Goal: Task Accomplishment & Management: Use online tool/utility

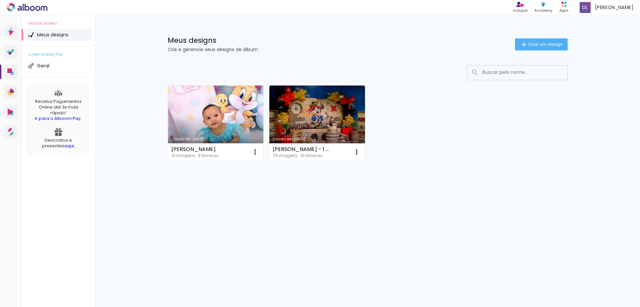
click at [202, 116] on link "Criado em [DATE]" at bounding box center [216, 122] width 96 height 75
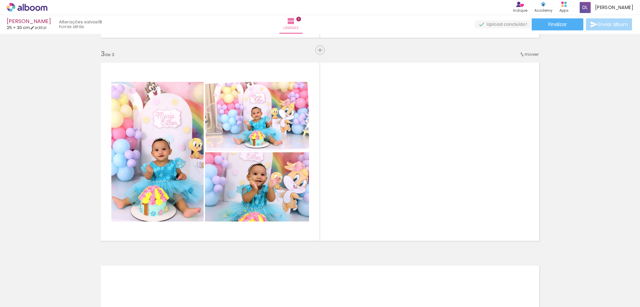
scroll to position [500, 0]
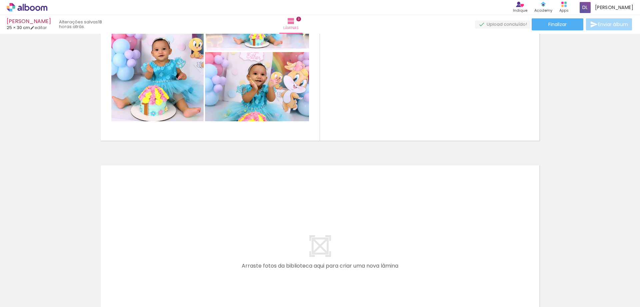
click at [28, 297] on span "Adicionar Fotos" at bounding box center [24, 297] width 20 height 7
click at [0, 0] on input "file" at bounding box center [0, 0] width 0 height 0
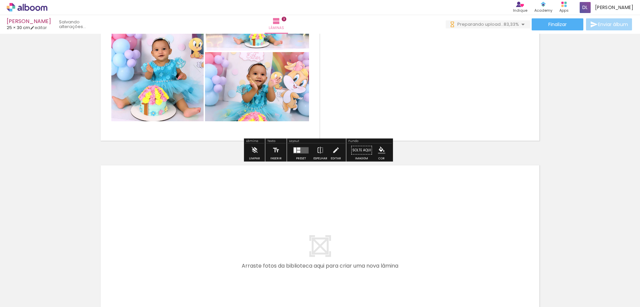
click at [429, 273] on iron-icon at bounding box center [425, 270] width 7 height 7
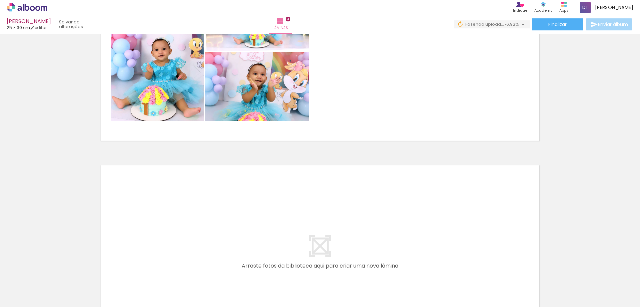
click at [429, 273] on iron-icon at bounding box center [425, 270] width 7 height 7
click at [55, 273] on iron-horizontal-list at bounding box center [47, 286] width 13 height 42
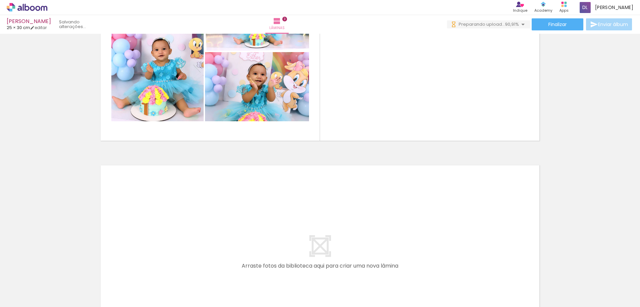
click at [55, 273] on iron-horizontal-list at bounding box center [47, 286] width 13 height 42
click at [429, 271] on iron-icon at bounding box center [425, 270] width 7 height 7
click at [55, 271] on iron-horizontal-list at bounding box center [47, 286] width 13 height 42
click at [429, 271] on iron-icon at bounding box center [425, 270] width 7 height 7
click at [55, 271] on iron-horizontal-list at bounding box center [47, 286] width 13 height 42
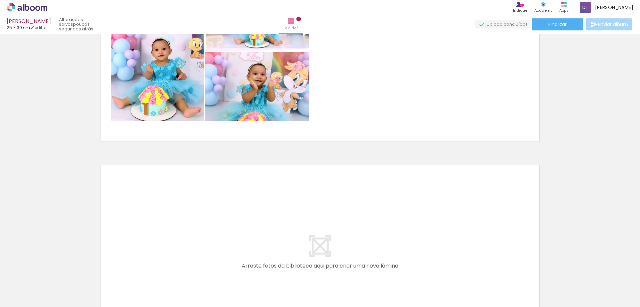
click at [55, 271] on iron-horizontal-list at bounding box center [47, 286] width 13 height 42
click at [429, 271] on iron-icon at bounding box center [425, 270] width 7 height 7
click at [55, 271] on iron-horizontal-list at bounding box center [47, 286] width 13 height 42
click at [429, 271] on iron-icon at bounding box center [425, 270] width 7 height 7
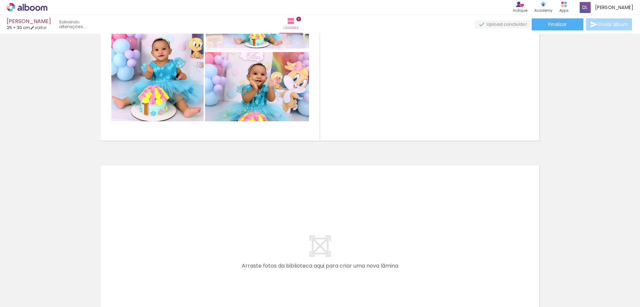
click at [55, 271] on iron-horizontal-list at bounding box center [47, 286] width 13 height 42
click at [429, 271] on iron-icon at bounding box center [425, 270] width 7 height 7
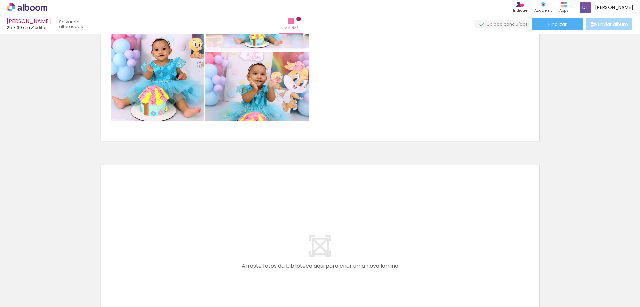
click at [55, 271] on iron-horizontal-list at bounding box center [47, 286] width 13 height 42
click at [429, 272] on iron-icon at bounding box center [425, 270] width 7 height 7
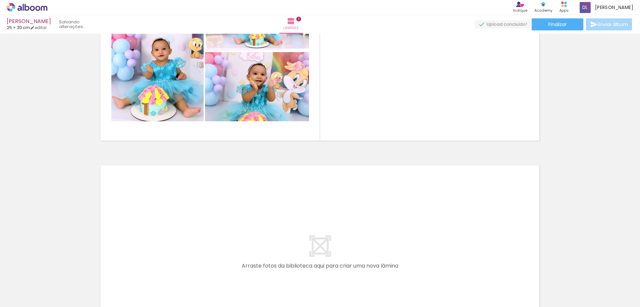
click at [428, 271] on iron-icon at bounding box center [425, 270] width 7 height 7
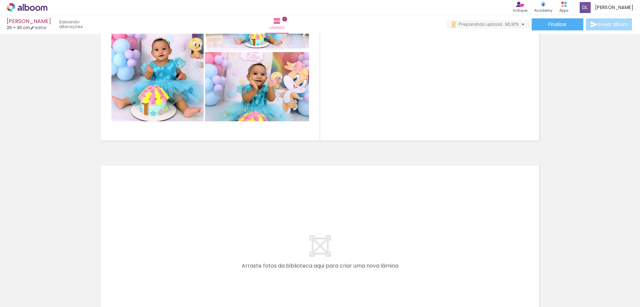
click at [55, 270] on iron-horizontal-list at bounding box center [47, 286] width 13 height 42
click at [428, 270] on iron-icon at bounding box center [425, 270] width 7 height 7
click at [428, 270] on quentale-thumb at bounding box center [440, 284] width 37 height 38
click at [428, 270] on iron-icon at bounding box center [425, 270] width 7 height 7
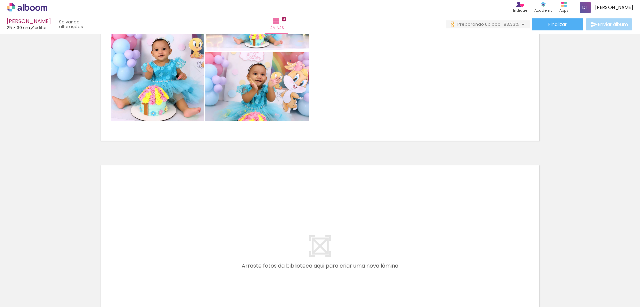
click at [428, 270] on iron-icon at bounding box center [425, 270] width 7 height 7
click at [55, 270] on iron-horizontal-list at bounding box center [47, 286] width 13 height 42
click at [428, 270] on iron-icon at bounding box center [425, 270] width 7 height 7
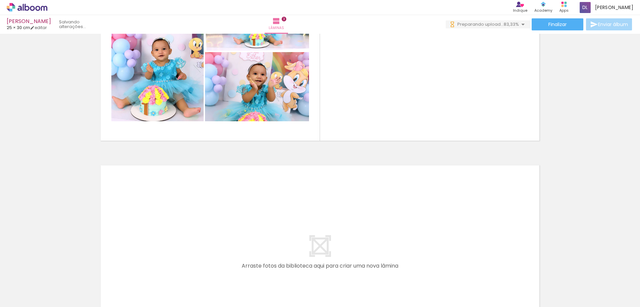
click at [55, 270] on iron-horizontal-list at bounding box center [47, 286] width 13 height 42
click at [428, 270] on iron-icon at bounding box center [425, 270] width 7 height 7
click at [55, 270] on iron-horizontal-list at bounding box center [47, 286] width 13 height 42
click at [428, 270] on iron-icon at bounding box center [425, 270] width 7 height 7
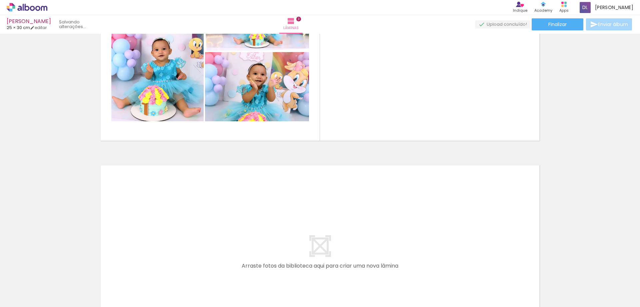
click at [55, 270] on iron-horizontal-list at bounding box center [47, 286] width 13 height 42
click at [428, 271] on iron-icon at bounding box center [425, 270] width 7 height 7
click at [55, 271] on iron-horizontal-list at bounding box center [47, 286] width 13 height 42
click at [428, 271] on iron-icon at bounding box center [425, 270] width 7 height 7
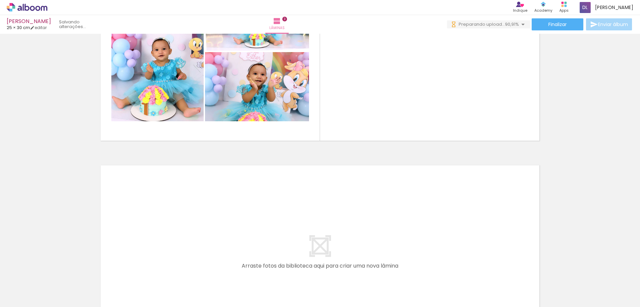
click at [55, 271] on iron-horizontal-list at bounding box center [47, 286] width 13 height 42
click at [428, 271] on iron-icon at bounding box center [425, 270] width 7 height 7
click at [55, 271] on iron-horizontal-list at bounding box center [47, 286] width 13 height 42
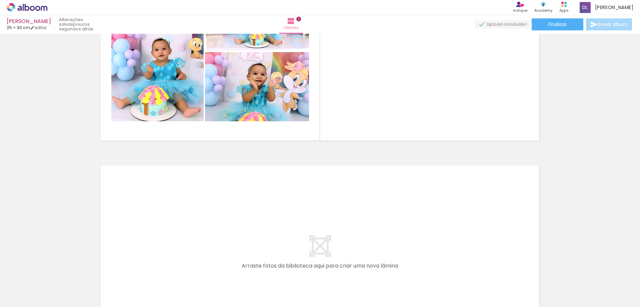
click at [55, 271] on iron-horizontal-list at bounding box center [47, 286] width 13 height 42
click at [428, 271] on iron-icon at bounding box center [425, 270] width 7 height 7
click at [55, 271] on iron-horizontal-list at bounding box center [47, 286] width 13 height 42
click at [428, 271] on iron-icon at bounding box center [425, 270] width 7 height 7
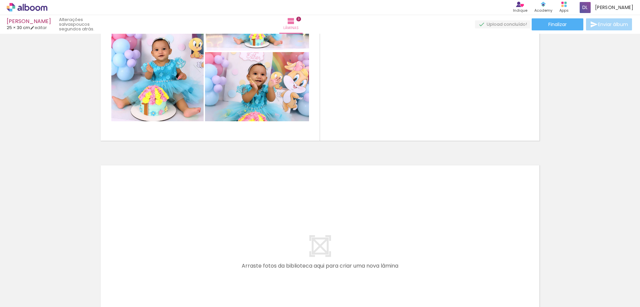
click at [55, 271] on iron-horizontal-list at bounding box center [47, 286] width 13 height 42
click at [428, 271] on iron-icon at bounding box center [425, 270] width 7 height 7
click at [55, 271] on iron-horizontal-list at bounding box center [47, 286] width 13 height 42
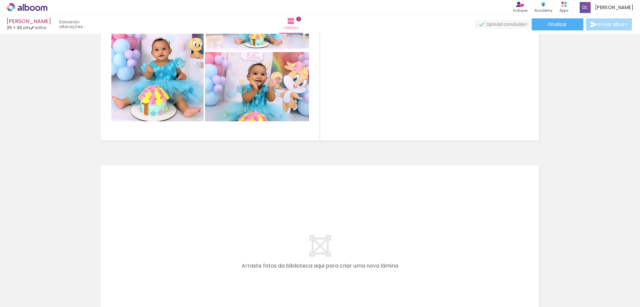
click at [55, 271] on iron-horizontal-list at bounding box center [47, 286] width 13 height 42
click at [428, 271] on iron-icon at bounding box center [425, 270] width 7 height 7
click at [55, 271] on iron-horizontal-list at bounding box center [47, 286] width 13 height 42
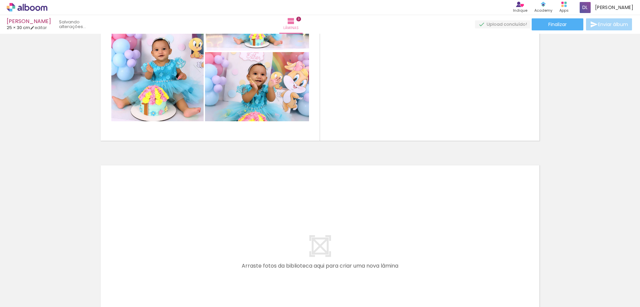
click at [55, 271] on iron-horizontal-list at bounding box center [47, 286] width 13 height 42
click at [428, 271] on iron-icon at bounding box center [425, 270] width 7 height 7
click at [55, 271] on iron-horizontal-list at bounding box center [47, 286] width 13 height 42
drag, startPoint x: 433, startPoint y: 279, endPoint x: 431, endPoint y: 306, distance: 27.4
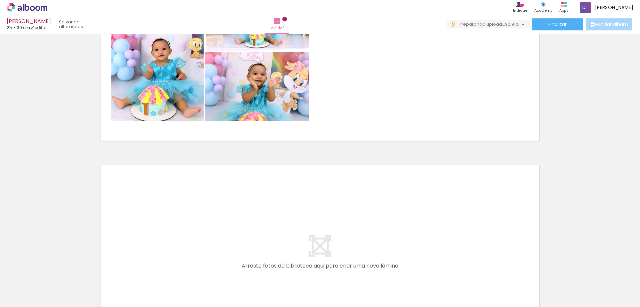
click at [434, 279] on div at bounding box center [440, 284] width 30 height 20
click at [55, 285] on iron-horizontal-list at bounding box center [47, 286] width 13 height 42
click at [228, 275] on paper-icon-button at bounding box center [226, 270] width 8 height 8
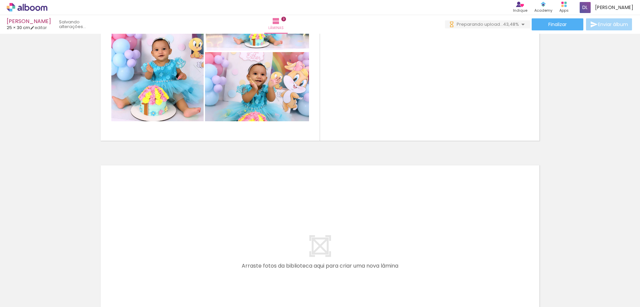
click at [228, 275] on paper-icon-button at bounding box center [226, 270] width 8 height 8
click at [228, 273] on iron-icon at bounding box center [225, 270] width 7 height 7
click at [228, 272] on iron-icon at bounding box center [225, 270] width 7 height 7
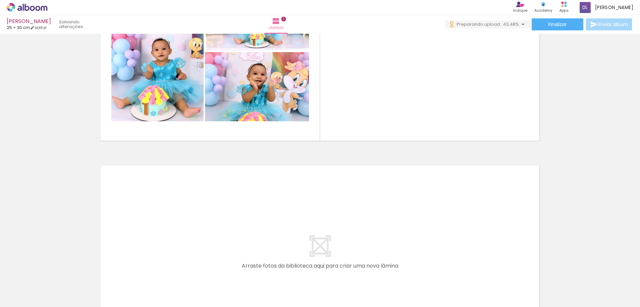
click at [228, 270] on iron-icon at bounding box center [225, 270] width 7 height 7
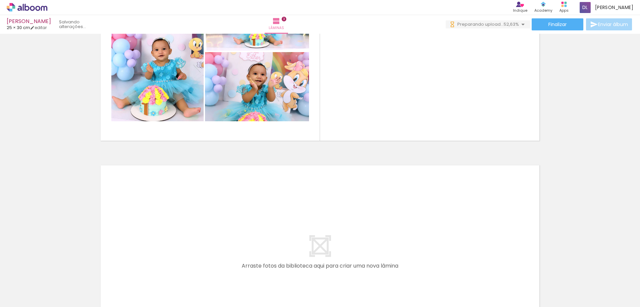
click at [228, 270] on iron-icon at bounding box center [225, 270] width 7 height 7
click at [228, 270] on quentale-thumb at bounding box center [240, 284] width 37 height 38
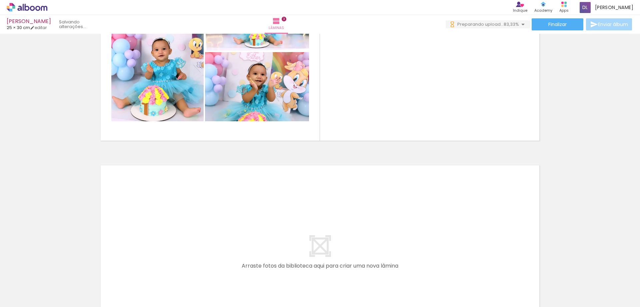
click at [228, 270] on iron-icon at bounding box center [225, 270] width 7 height 7
click at [55, 270] on iron-horizontal-list at bounding box center [47, 286] width 13 height 42
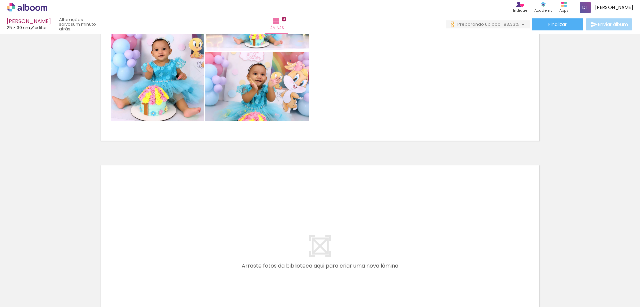
click at [228, 270] on iron-icon at bounding box center [225, 270] width 7 height 7
click at [55, 270] on iron-horizontal-list at bounding box center [47, 286] width 13 height 42
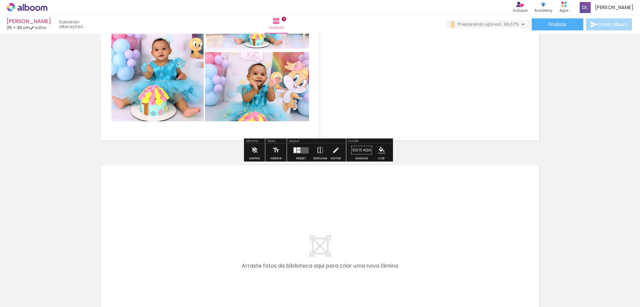
scroll to position [0, 205]
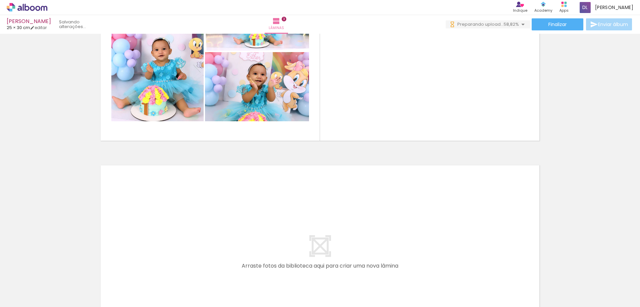
click at [223, 271] on iron-icon at bounding box center [220, 270] width 7 height 7
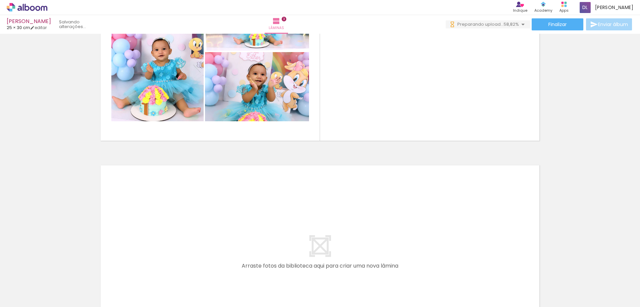
click at [223, 271] on iron-icon at bounding box center [220, 270] width 7 height 7
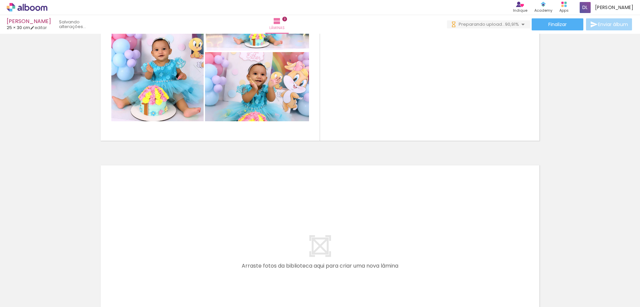
click at [223, 271] on iron-icon at bounding box center [220, 270] width 7 height 7
click at [55, 271] on iron-horizontal-list at bounding box center [47, 286] width 13 height 42
click at [222, 271] on iron-icon at bounding box center [220, 270] width 7 height 7
click at [55, 271] on iron-horizontal-list at bounding box center [47, 286] width 13 height 42
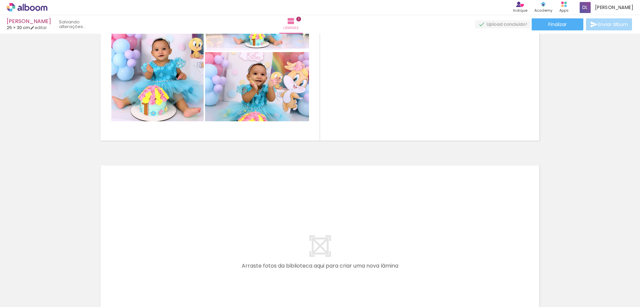
click at [55, 271] on iron-horizontal-list at bounding box center [47, 286] width 13 height 42
click at [222, 271] on iron-icon at bounding box center [220, 270] width 7 height 7
click at [55, 271] on iron-horizontal-list at bounding box center [47, 286] width 13 height 42
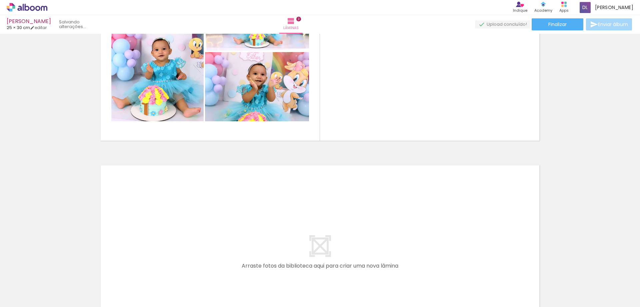
click at [55, 271] on iron-horizontal-list at bounding box center [47, 286] width 13 height 42
click at [222, 271] on iron-icon at bounding box center [220, 270] width 7 height 7
click at [55, 271] on iron-horizontal-list at bounding box center [47, 286] width 13 height 42
click at [222, 271] on iron-icon at bounding box center [220, 270] width 7 height 7
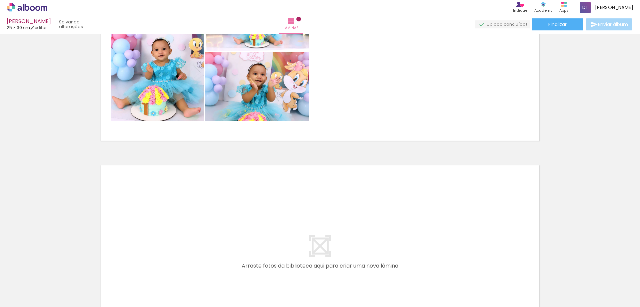
click at [55, 271] on iron-horizontal-list at bounding box center [47, 286] width 13 height 42
click at [222, 271] on iron-icon at bounding box center [220, 270] width 7 height 7
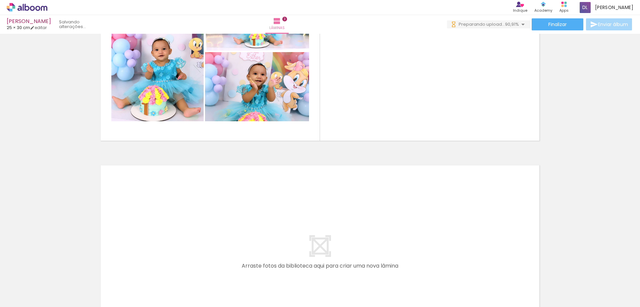
click at [55, 271] on iron-horizontal-list at bounding box center [47, 286] width 13 height 42
click at [222, 271] on iron-icon at bounding box center [220, 270] width 7 height 7
click at [55, 271] on iron-horizontal-list at bounding box center [47, 286] width 13 height 42
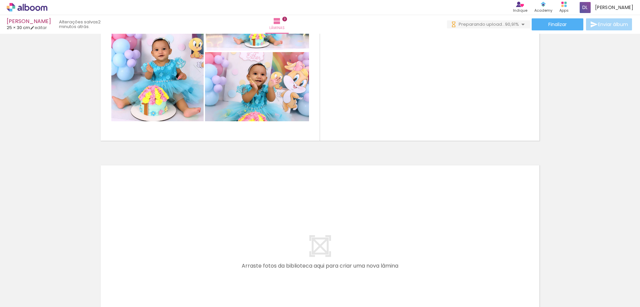
click at [55, 271] on iron-horizontal-list at bounding box center [47, 286] width 13 height 42
click at [222, 271] on iron-icon at bounding box center [220, 270] width 7 height 7
click at [55, 271] on iron-horizontal-list at bounding box center [47, 286] width 13 height 42
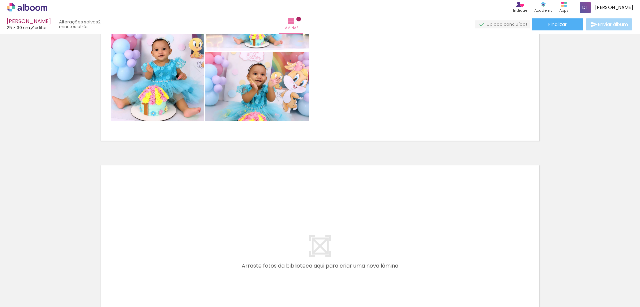
click at [222, 271] on iron-icon at bounding box center [220, 270] width 7 height 7
click at [55, 271] on iron-horizontal-list at bounding box center [47, 286] width 13 height 42
click at [222, 271] on iron-icon at bounding box center [220, 270] width 7 height 7
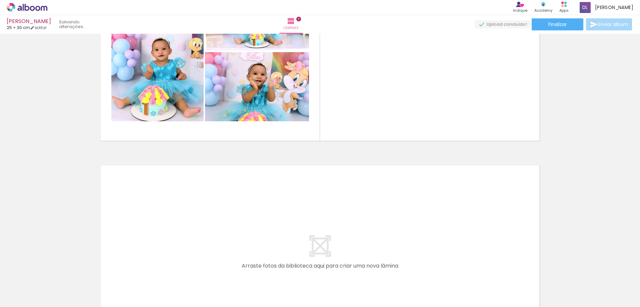
click at [55, 271] on iron-horizontal-list at bounding box center [47, 286] width 13 height 42
click at [222, 271] on iron-icon at bounding box center [220, 270] width 7 height 7
click at [55, 271] on iron-horizontal-list at bounding box center [47, 286] width 13 height 42
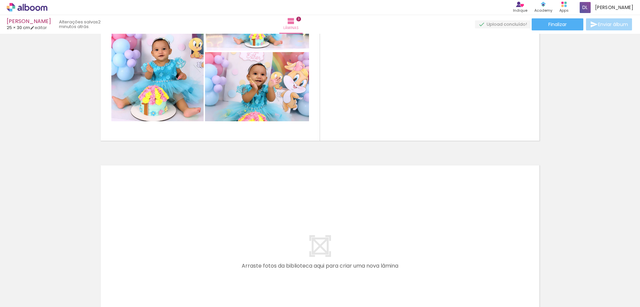
click at [55, 271] on iron-horizontal-list at bounding box center [47, 286] width 13 height 42
click at [222, 271] on iron-icon at bounding box center [220, 270] width 7 height 7
click at [0, 0] on slot at bounding box center [0, 0] width 0 height 0
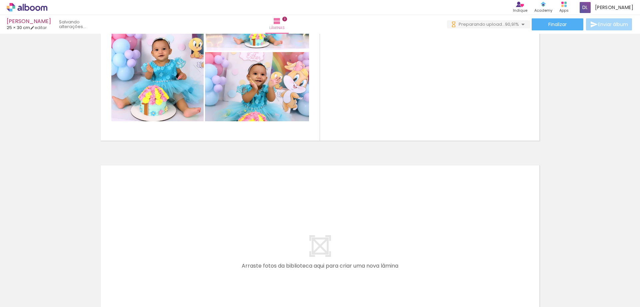
click at [221, 271] on quentale-thumb at bounding box center [201, 284] width 37 height 38
click at [226, 271] on iron-icon at bounding box center [224, 270] width 7 height 7
click at [275, 282] on div at bounding box center [276, 284] width 33 height 22
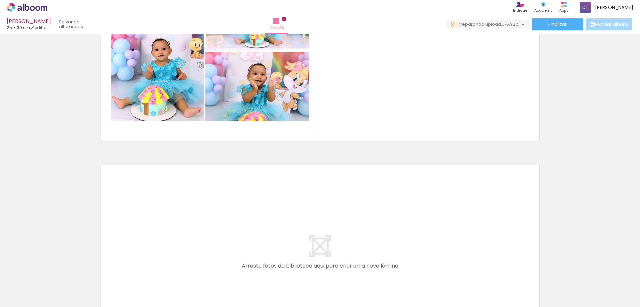
click at [263, 271] on iron-icon at bounding box center [262, 270] width 7 height 7
click at [318, 285] on div at bounding box center [314, 284] width 33 height 22
click at [303, 272] on iron-icon at bounding box center [299, 270] width 7 height 7
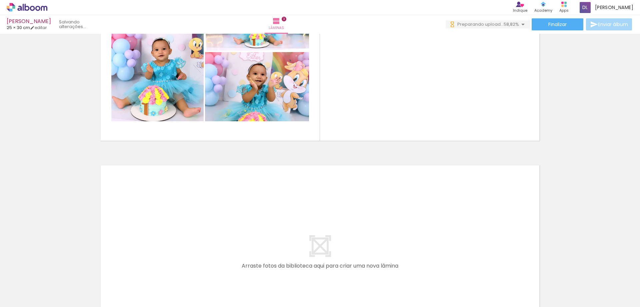
click at [338, 272] on iron-icon at bounding box center [337, 270] width 7 height 7
click at [376, 271] on iron-icon at bounding box center [374, 270] width 7 height 7
click at [451, 270] on iron-icon at bounding box center [449, 270] width 7 height 7
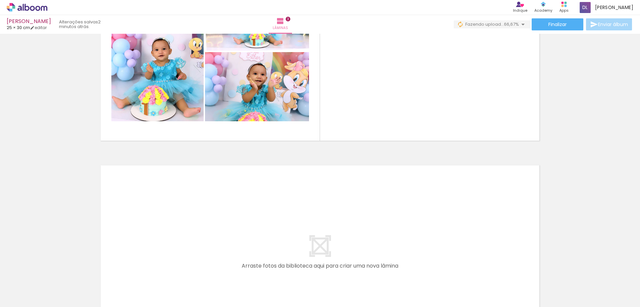
click at [466, 270] on iron-icon at bounding box center [463, 270] width 7 height 7
click at [429, 271] on iron-icon at bounding box center [425, 270] width 7 height 7
